Goal: Information Seeking & Learning: Check status

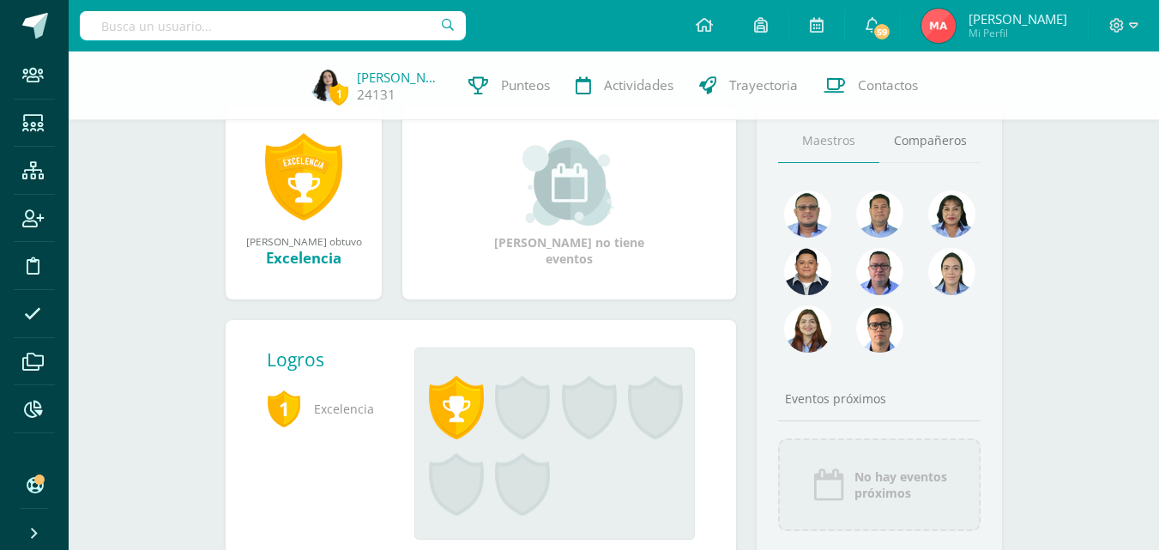
scroll to position [257, 0]
type input "Annica Flores"
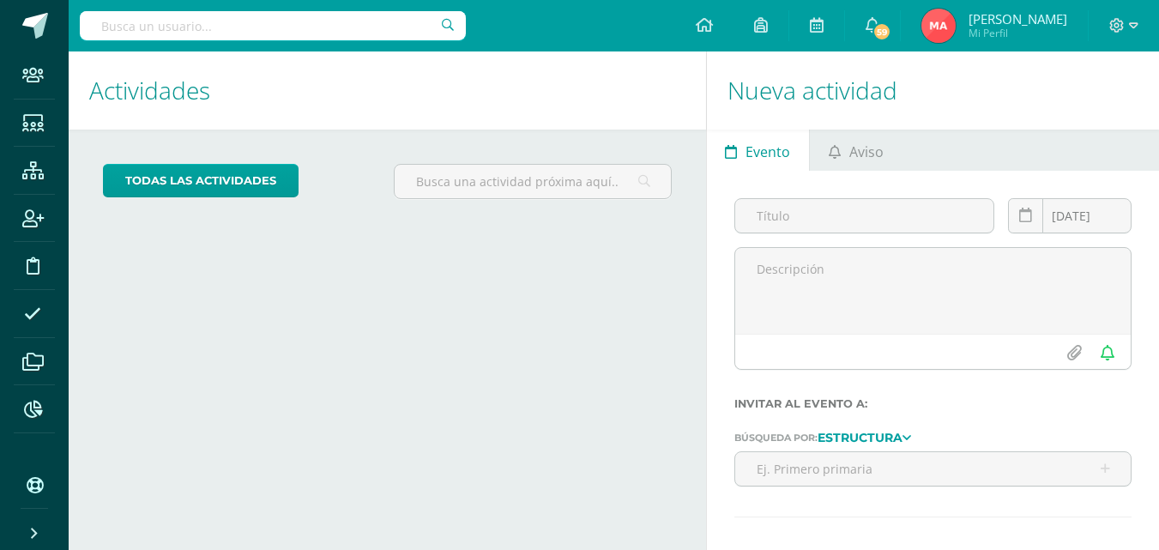
click at [234, 15] on input "text" at bounding box center [273, 25] width 386 height 29
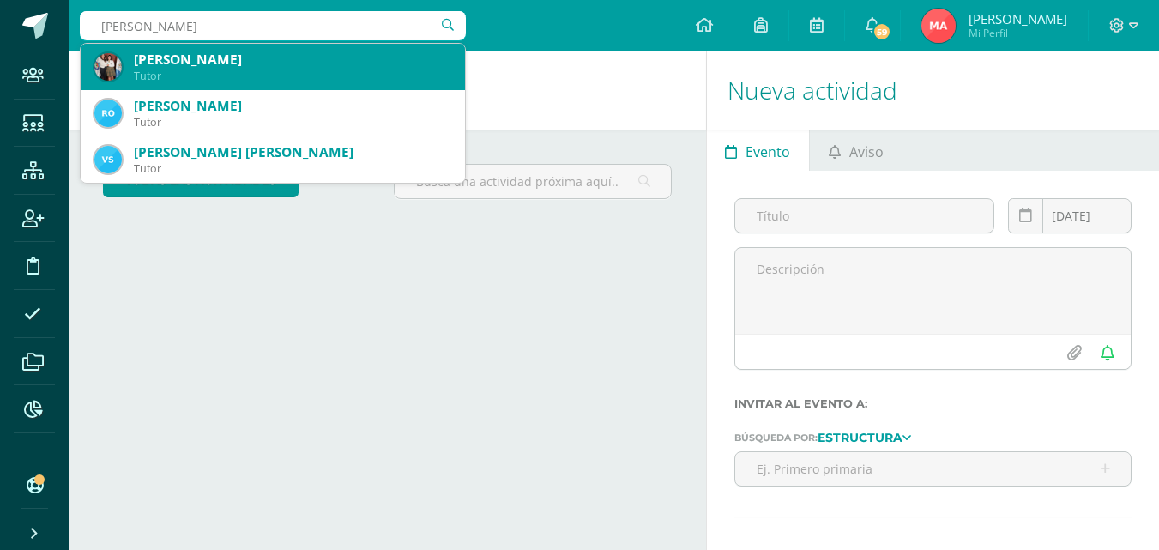
type input "Annic"
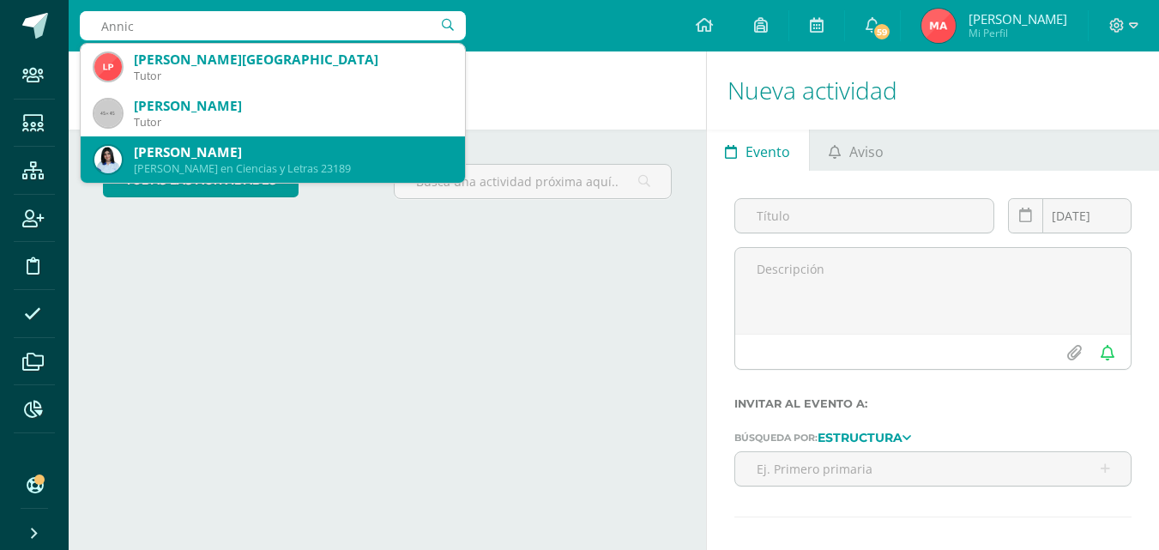
click at [239, 157] on div "Annika Camila Flores Solis" at bounding box center [292, 152] width 317 height 18
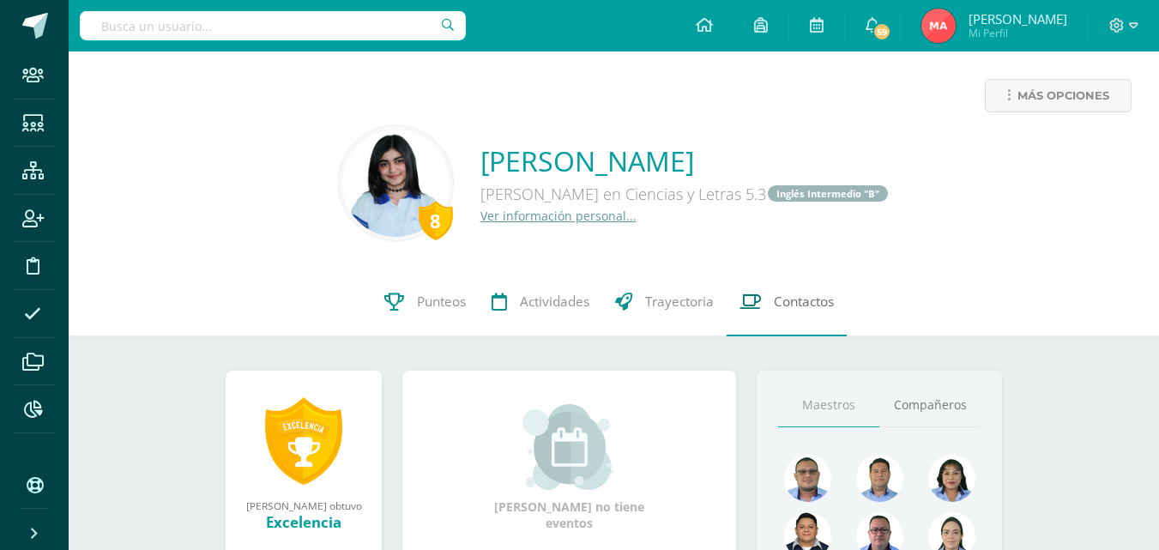
click at [807, 303] on span "Contactos" at bounding box center [804, 302] width 60 height 18
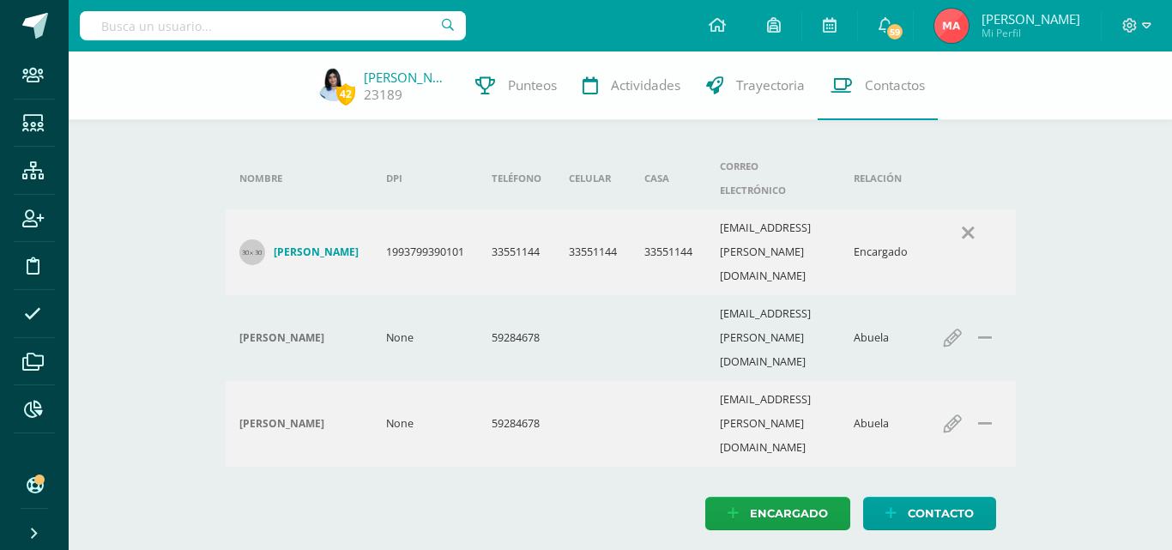
click at [207, 23] on input "text" at bounding box center [273, 25] width 386 height 29
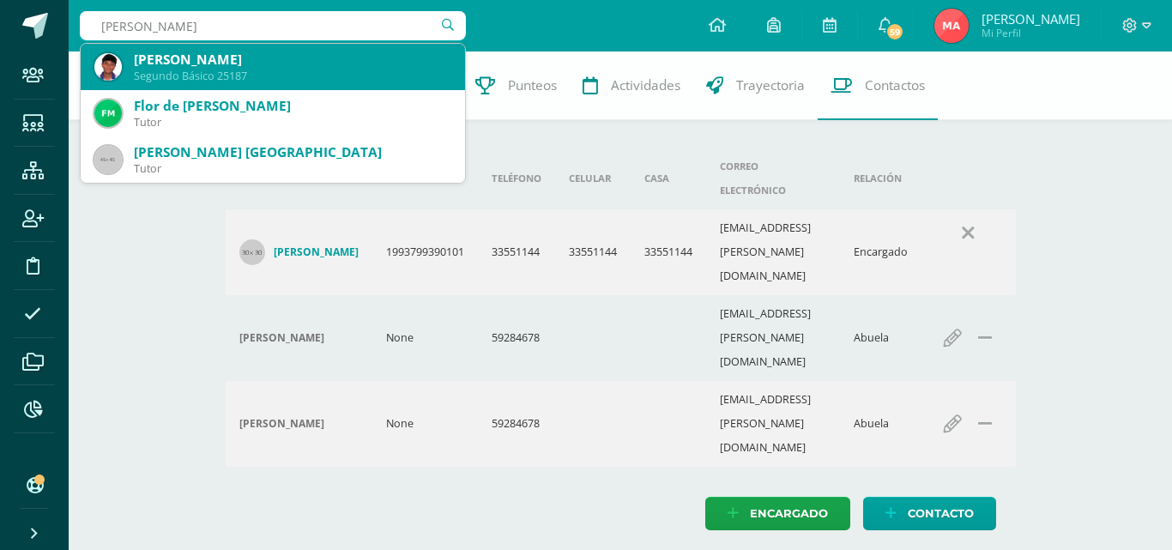
type input "Diego Leonel"
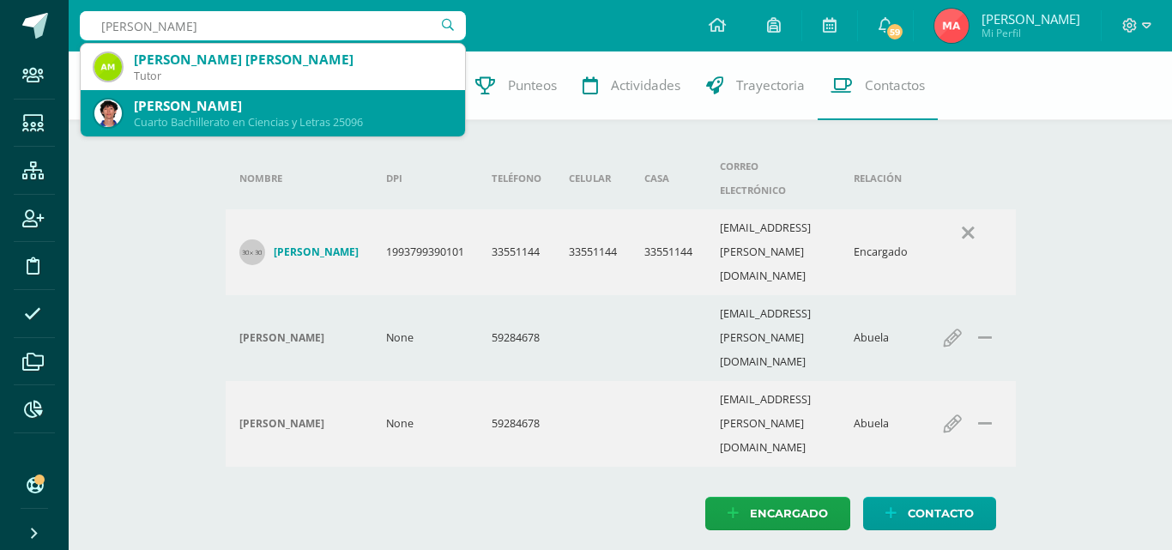
click at [208, 105] on div "Diego Lionel Monroy Morales" at bounding box center [292, 106] width 317 height 18
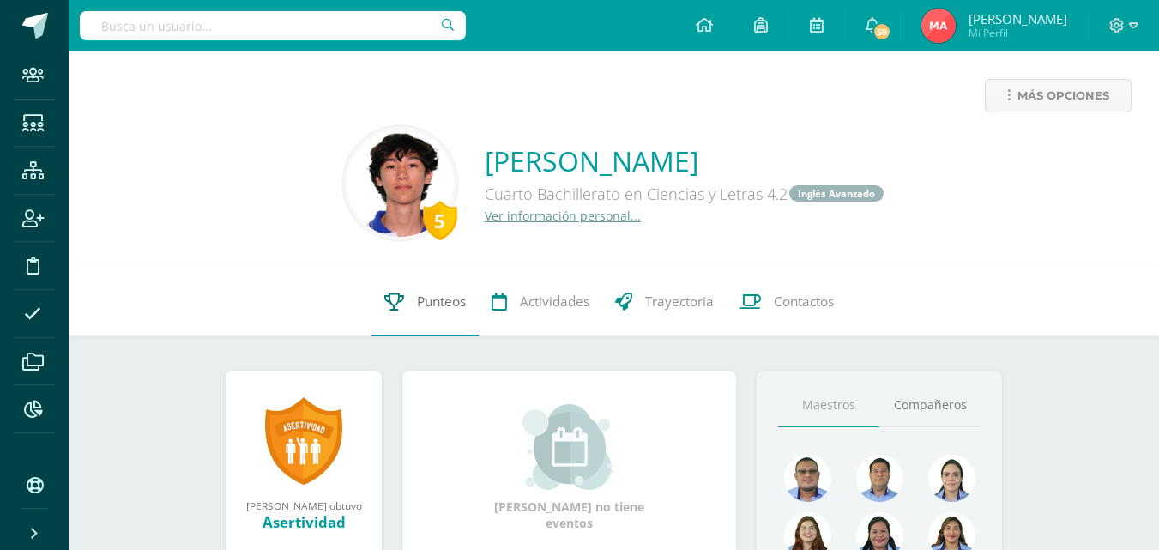
click at [453, 300] on span "Punteos" at bounding box center [441, 302] width 49 height 18
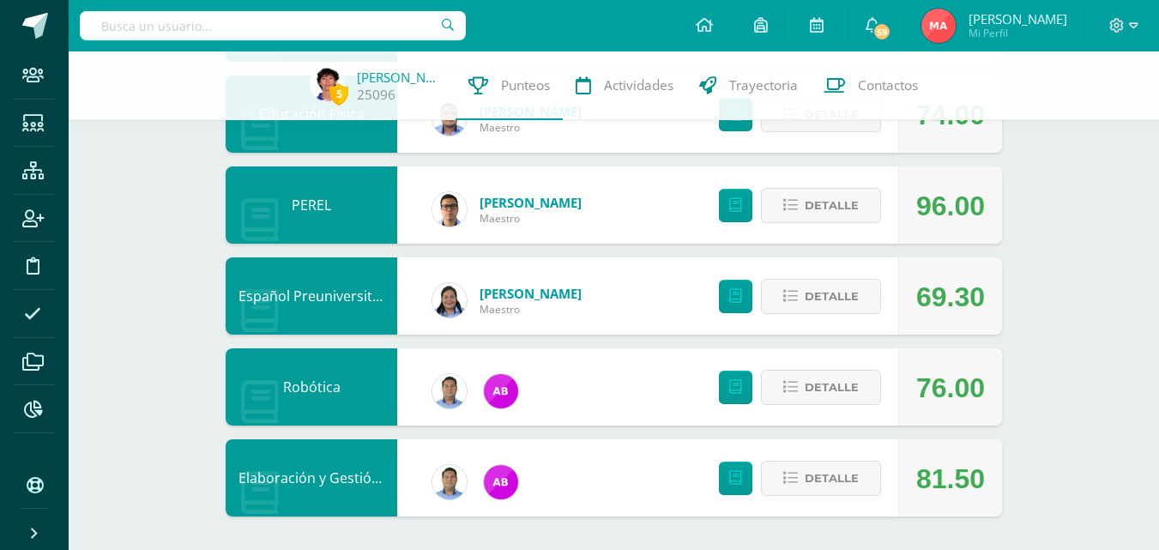
scroll to position [923, 0]
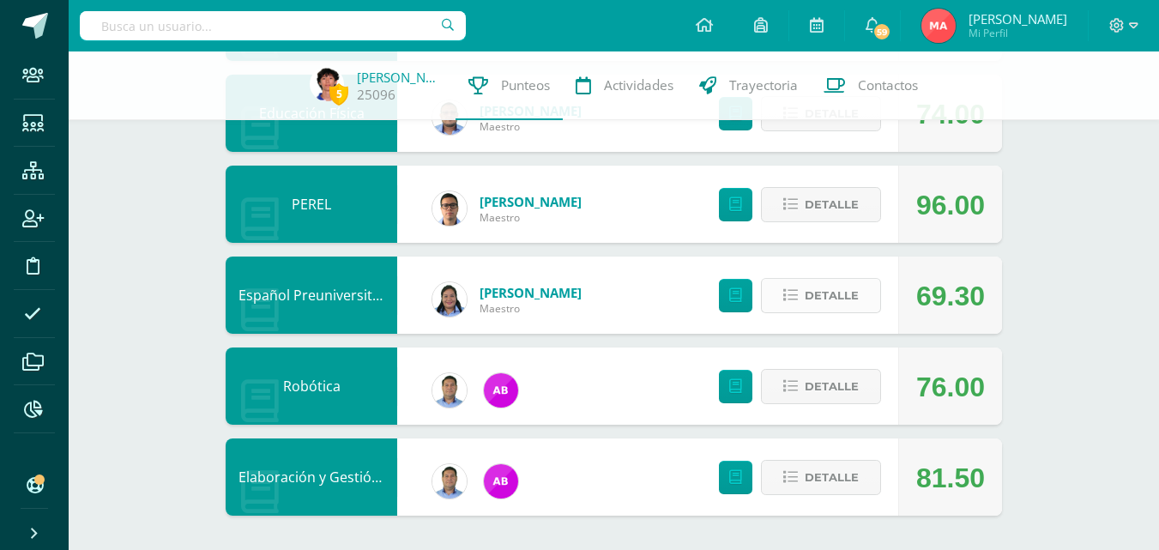
click at [822, 294] on span "Detalle" at bounding box center [832, 296] width 54 height 32
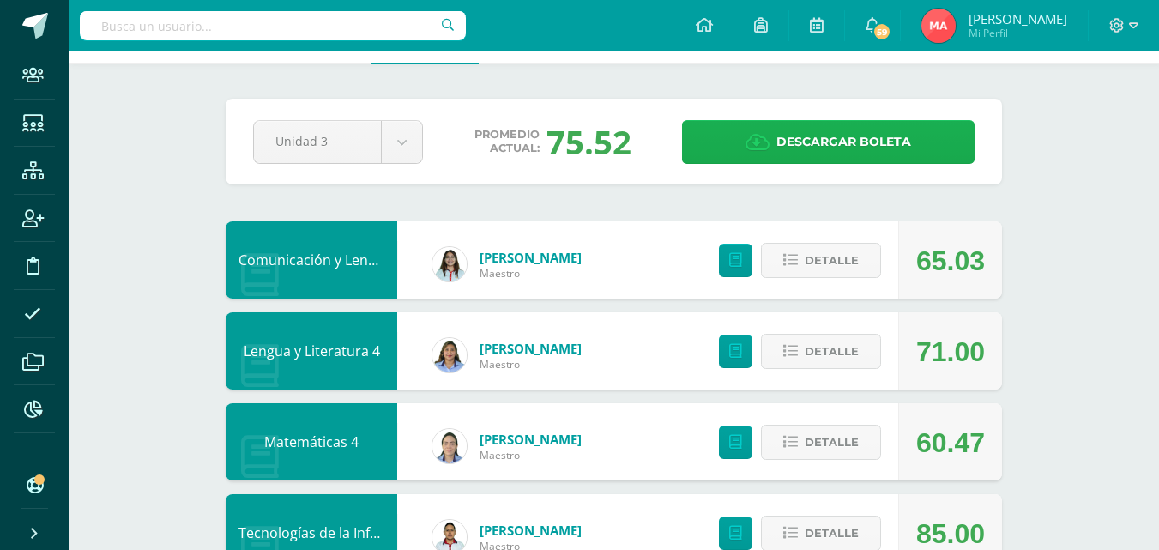
scroll to position [0, 0]
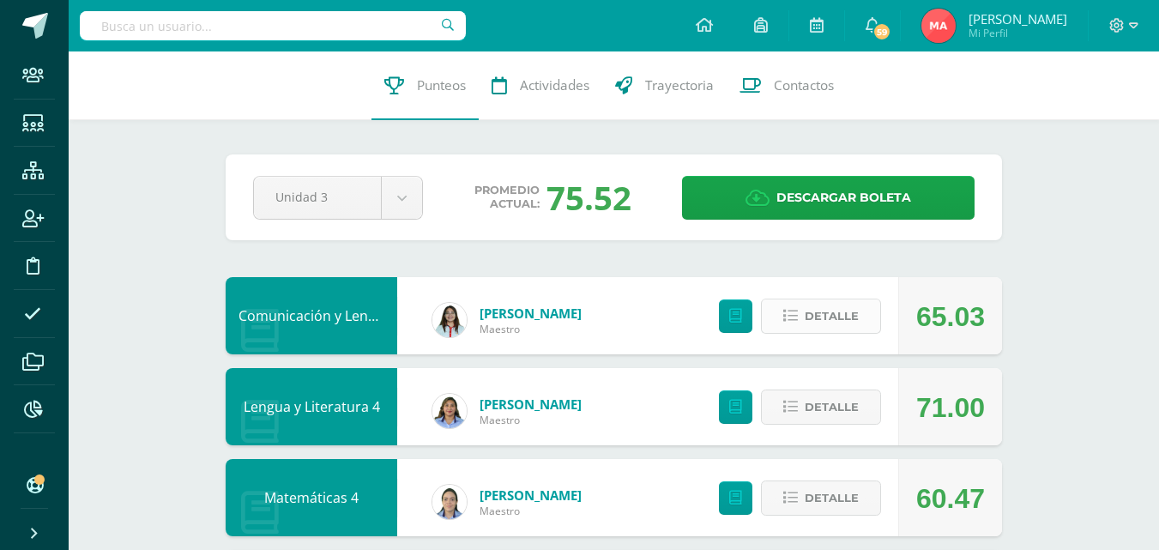
click at [837, 317] on span "Detalle" at bounding box center [832, 316] width 54 height 32
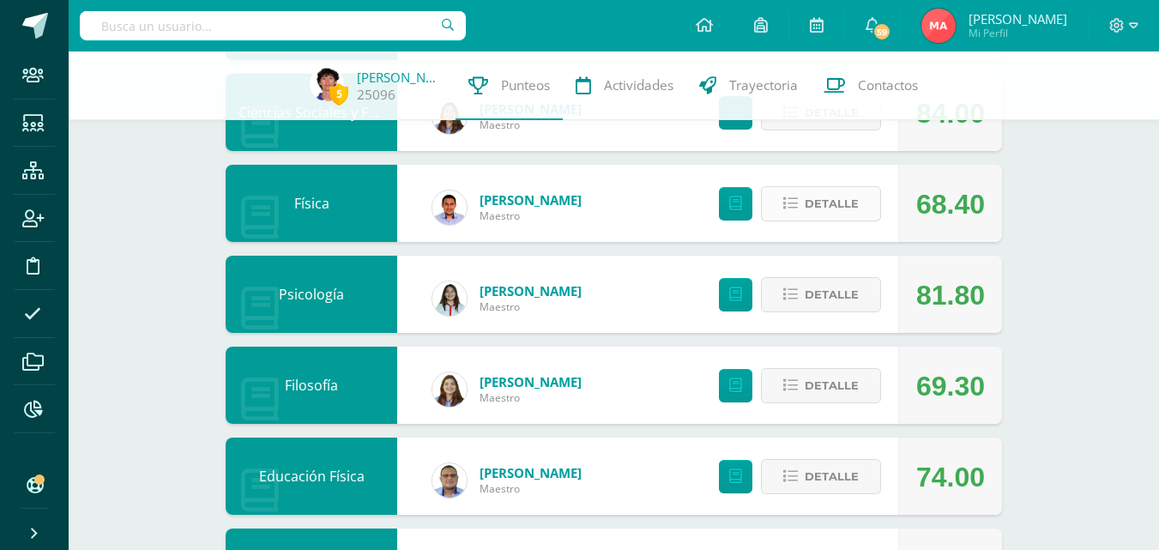
scroll to position [686, 0]
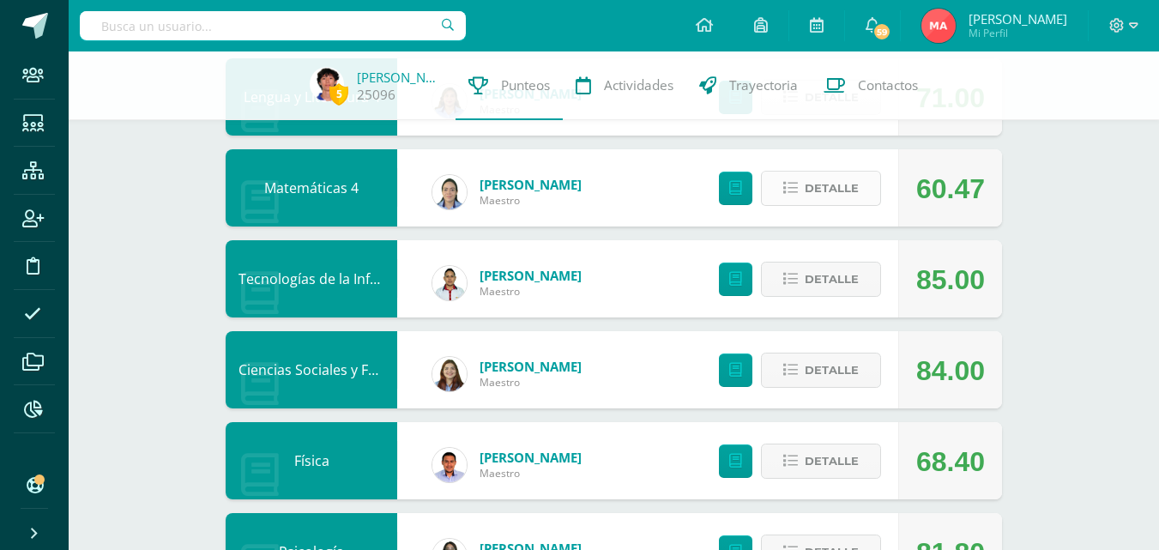
click at [836, 184] on span "Detalle" at bounding box center [832, 188] width 54 height 32
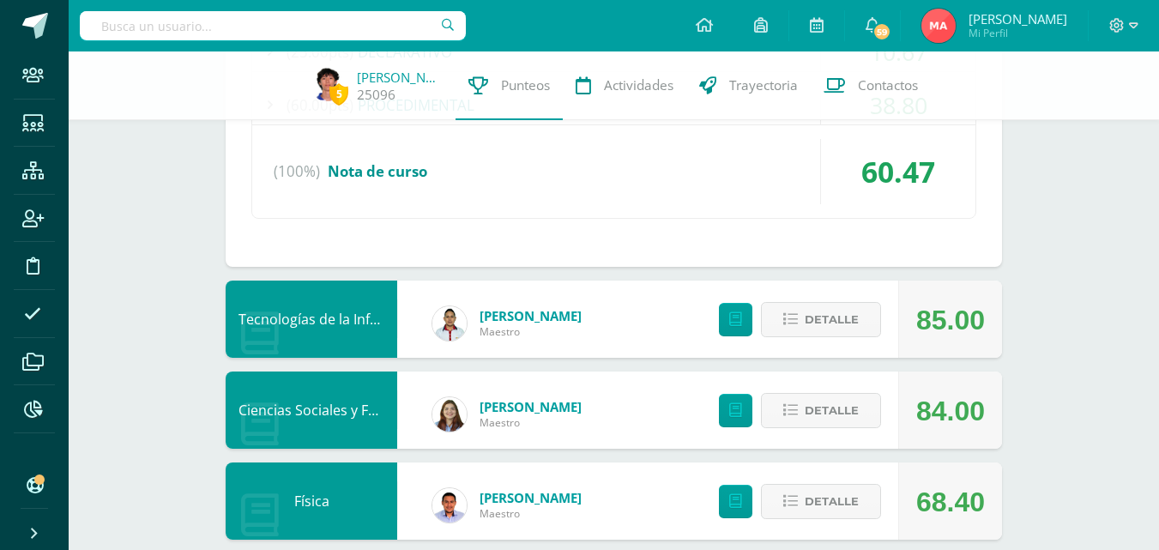
scroll to position [1201, 0]
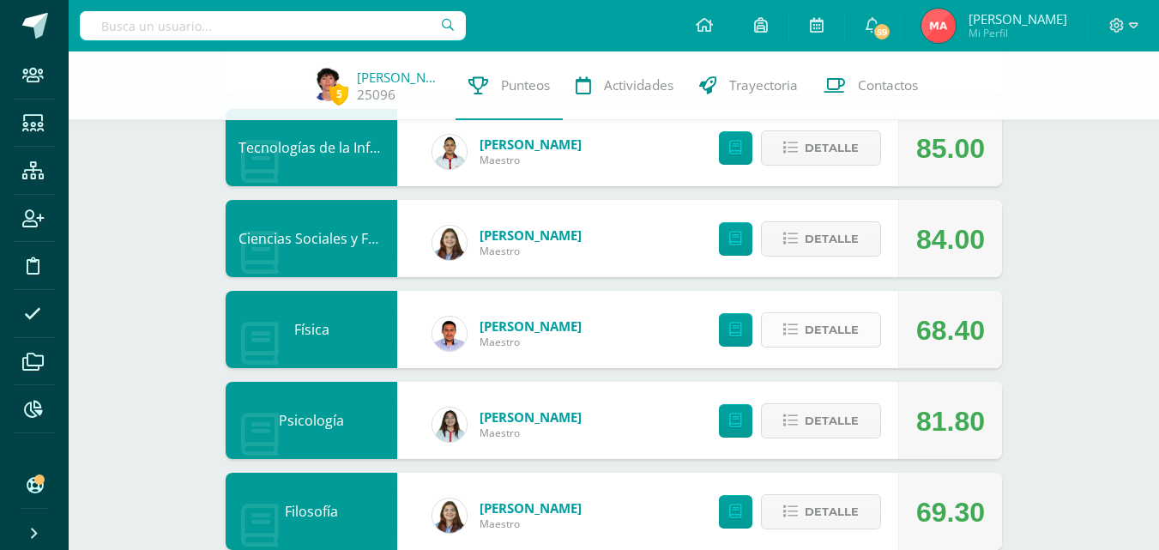
click at [816, 329] on span "Detalle" at bounding box center [832, 330] width 54 height 32
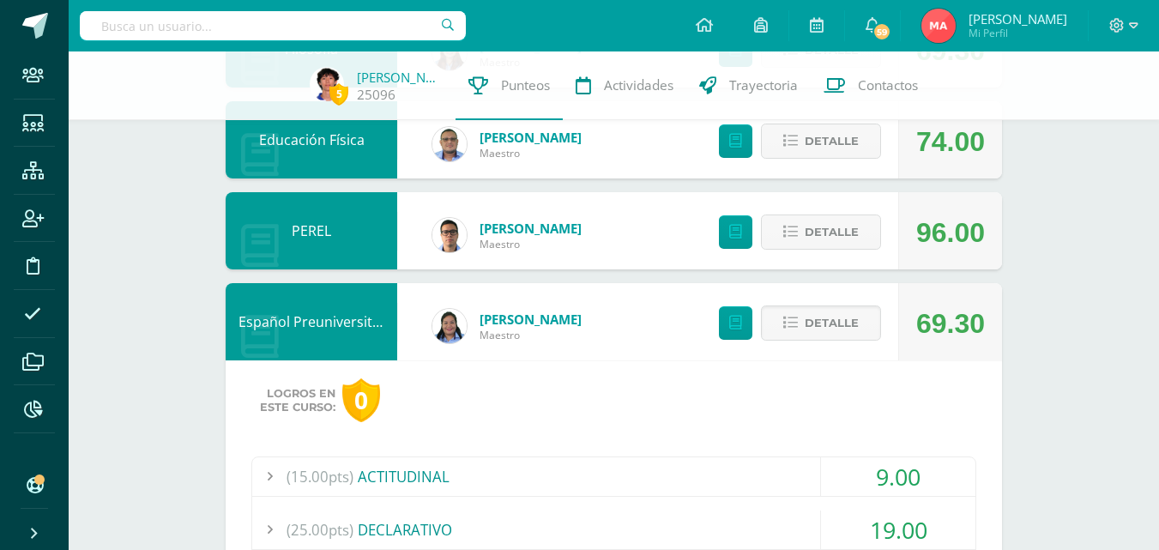
scroll to position [1942, 0]
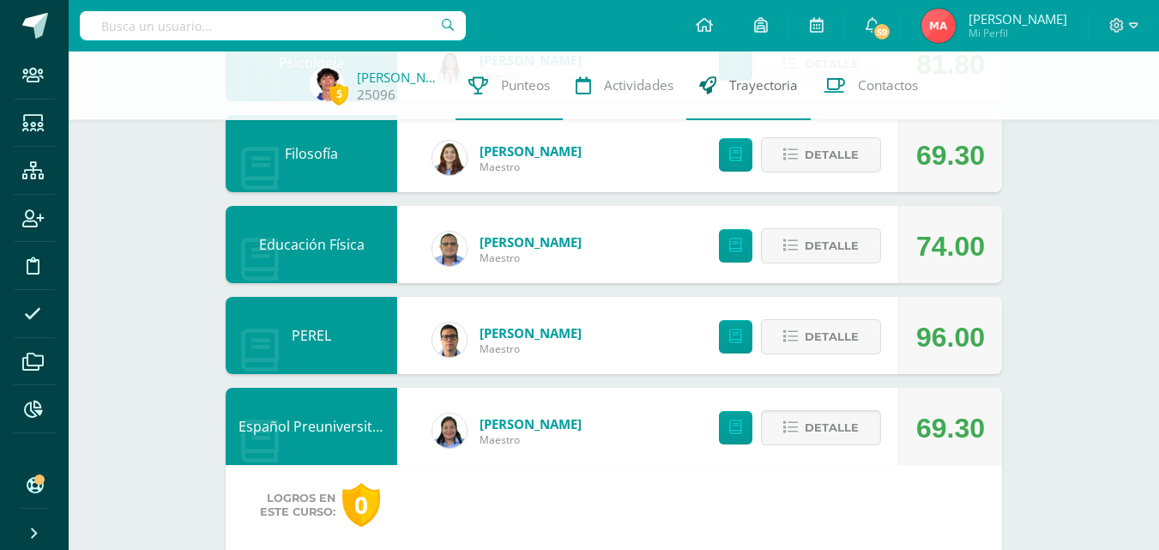
click at [749, 88] on span "Trayectoria" at bounding box center [763, 85] width 69 height 18
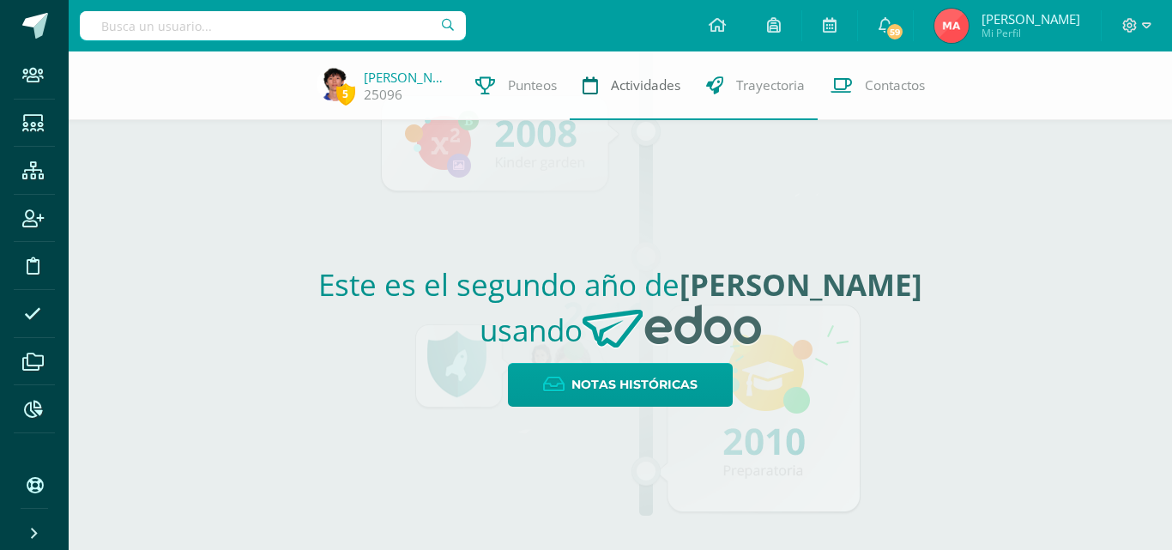
click at [638, 89] on span "Actividades" at bounding box center [645, 85] width 69 height 18
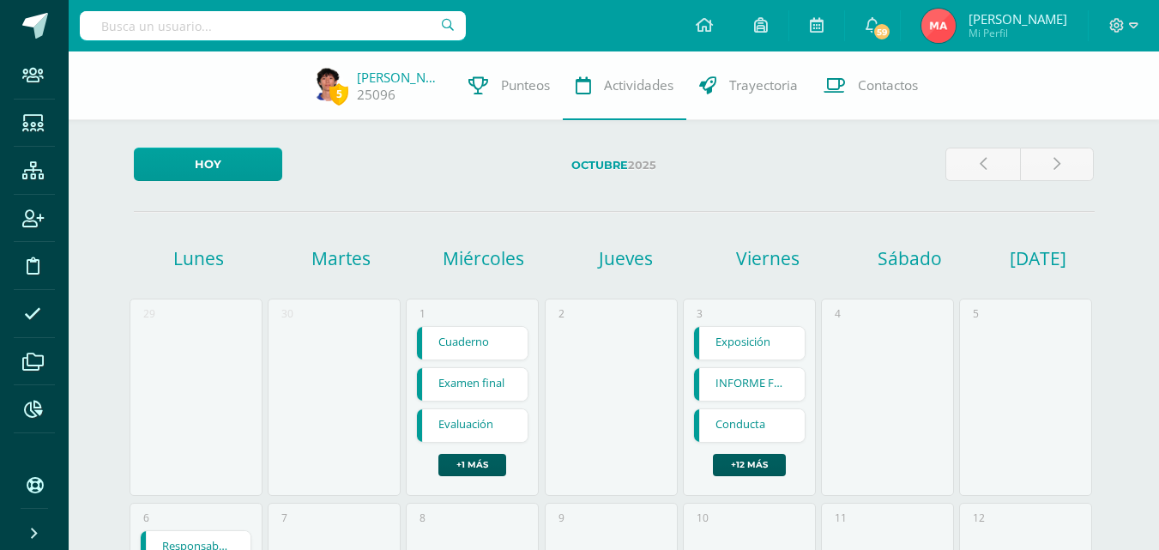
click at [758, 381] on link "INFORME FINAL" at bounding box center [749, 384] width 111 height 33
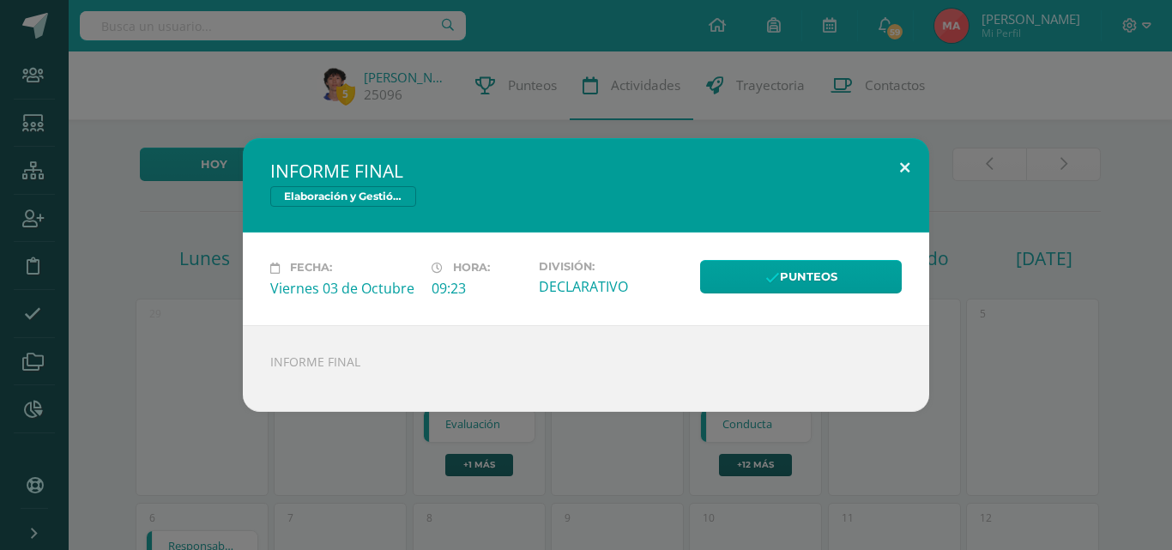
click at [905, 163] on button at bounding box center [904, 167] width 49 height 58
